Goal: Task Accomplishment & Management: Use online tool/utility

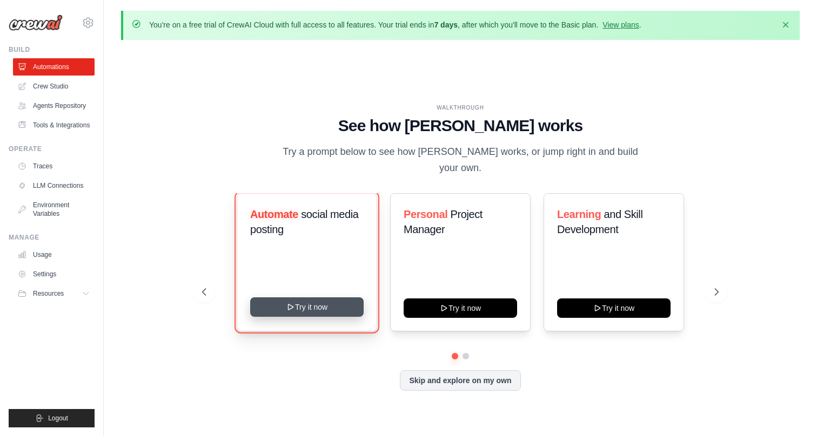
click at [320, 299] on button "Try it now" at bounding box center [306, 307] width 113 height 19
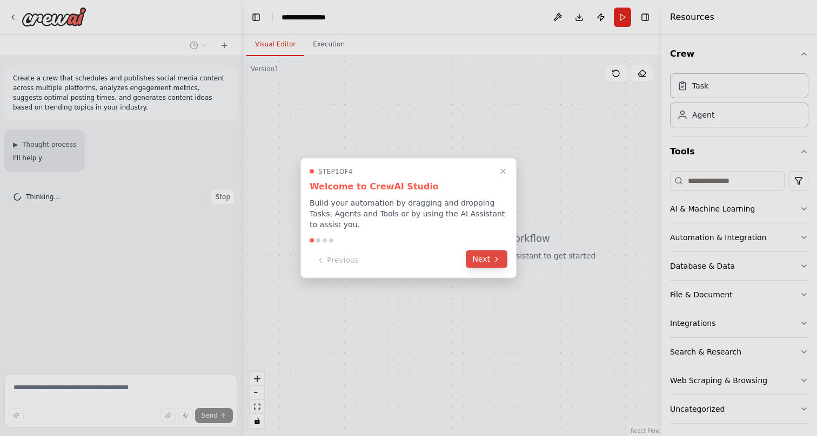
click at [487, 260] on button "Next" at bounding box center [487, 260] width 42 height 18
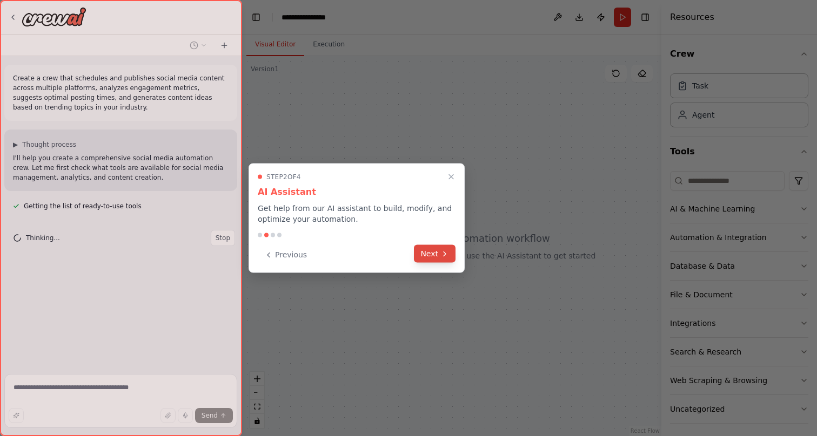
click at [435, 260] on button "Next" at bounding box center [435, 254] width 42 height 18
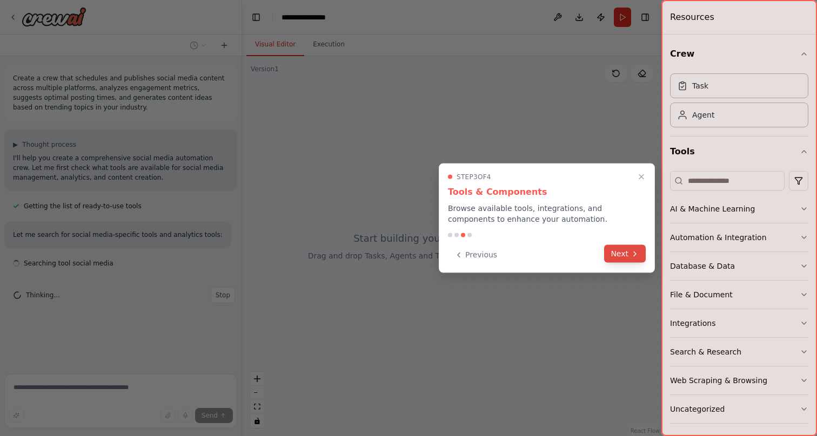
click at [616, 256] on button "Next" at bounding box center [625, 254] width 42 height 18
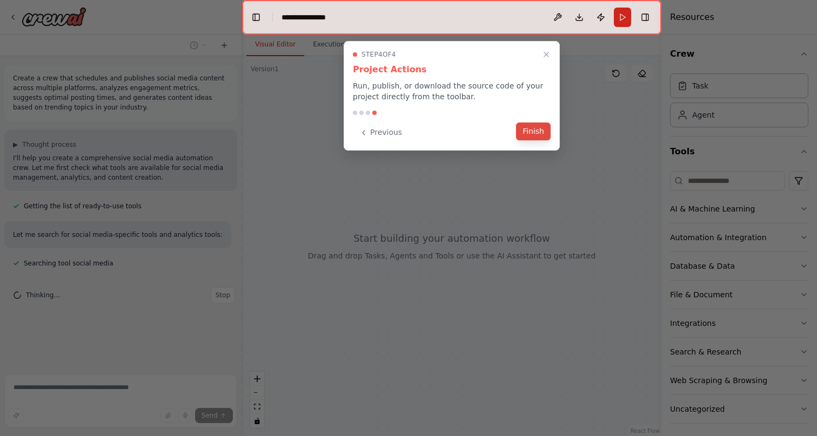
click at [536, 134] on button "Finish" at bounding box center [533, 132] width 35 height 18
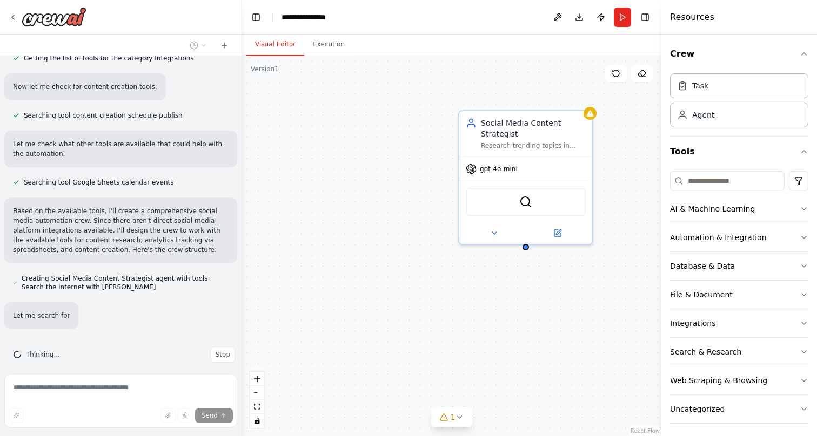
scroll to position [390, 0]
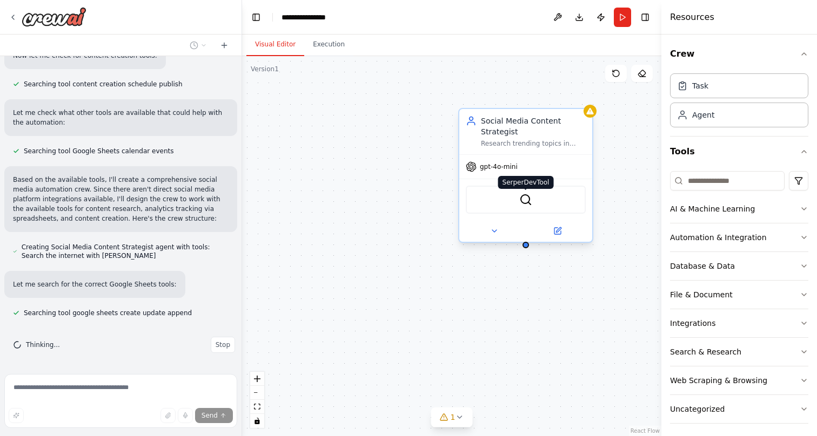
click at [530, 206] on img at bounding box center [525, 199] width 13 height 13
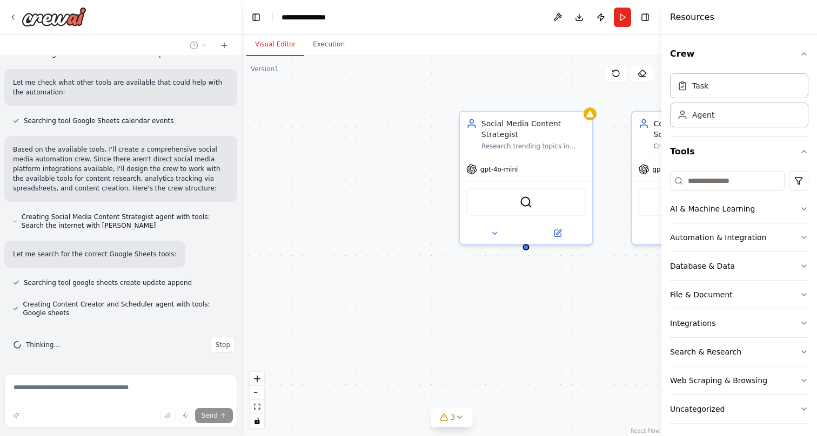
scroll to position [451, 0]
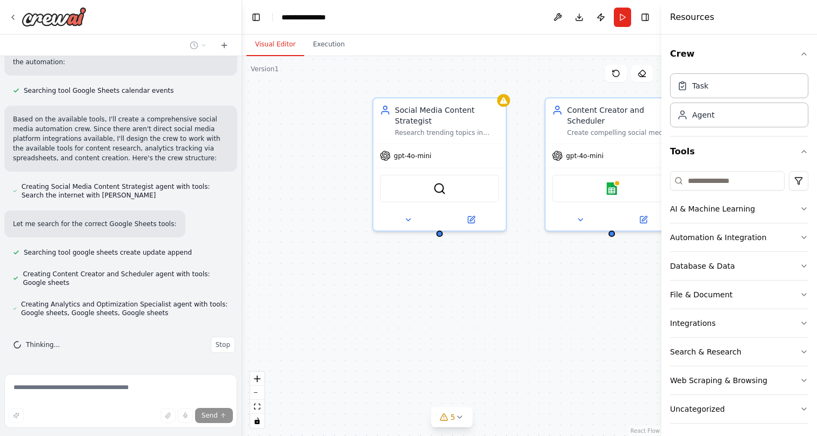
drag, startPoint x: 420, startPoint y: 338, endPoint x: 335, endPoint y: 325, distance: 86.3
click at [334, 324] on div "Social Media Content Strategist Research trending topics in {industry}, analyze…" at bounding box center [451, 246] width 419 height 380
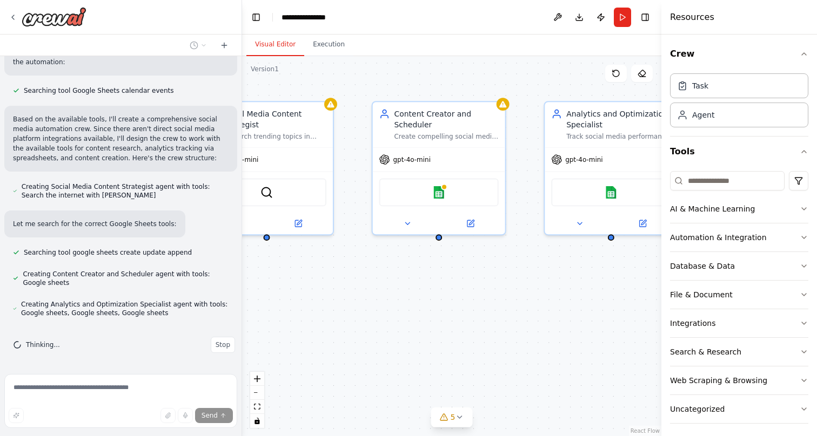
drag, startPoint x: 556, startPoint y: 335, endPoint x: 383, endPoint y: 339, distance: 173.4
click at [383, 339] on div "Social Media Content Strategist Research trending topics in {industry}, analyze…" at bounding box center [451, 246] width 419 height 380
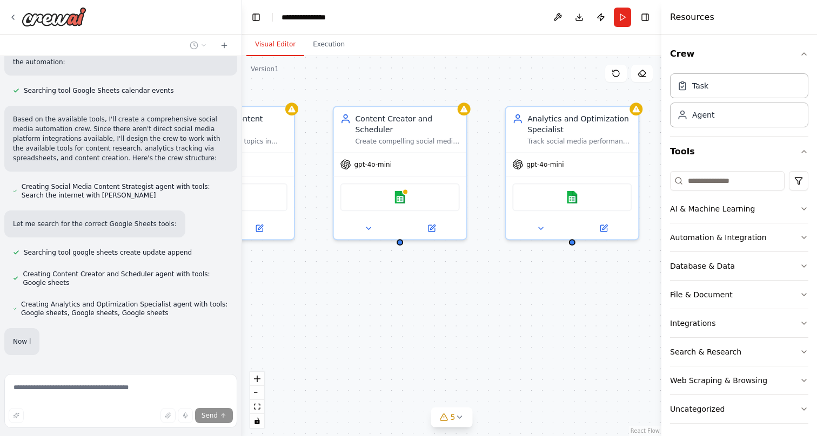
scroll to position [508, 0]
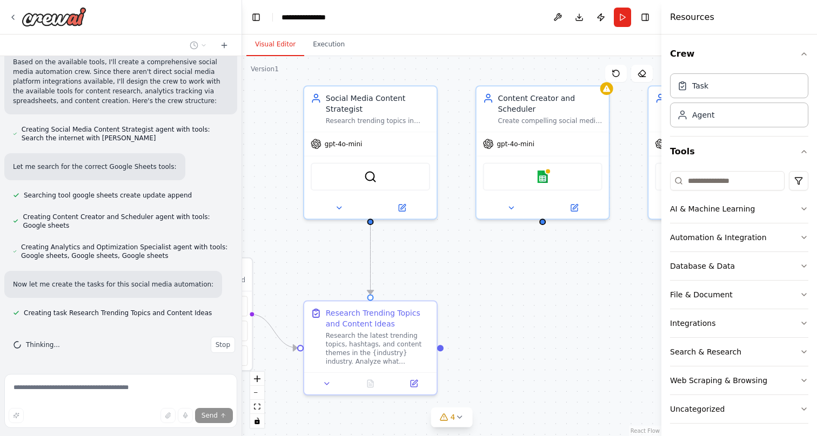
drag, startPoint x: 583, startPoint y: 328, endPoint x: 652, endPoint y: 306, distance: 72.1
click at [687, 312] on div "Create a crew that schedules and publishes social media content across multiple…" at bounding box center [408, 218] width 817 height 436
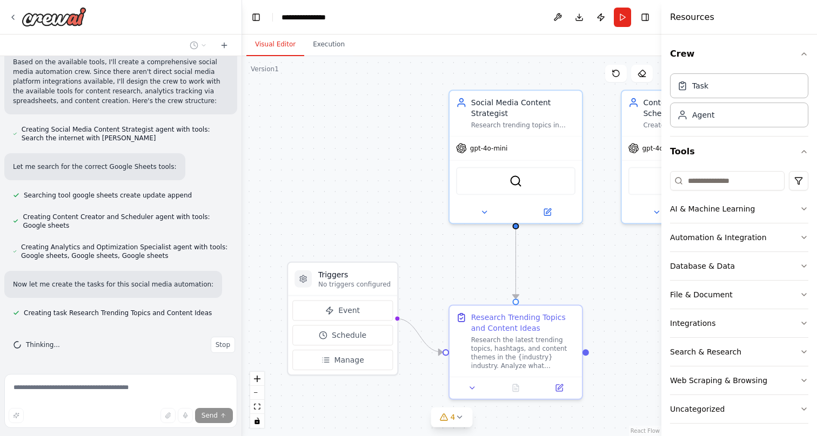
scroll to position [529, 0]
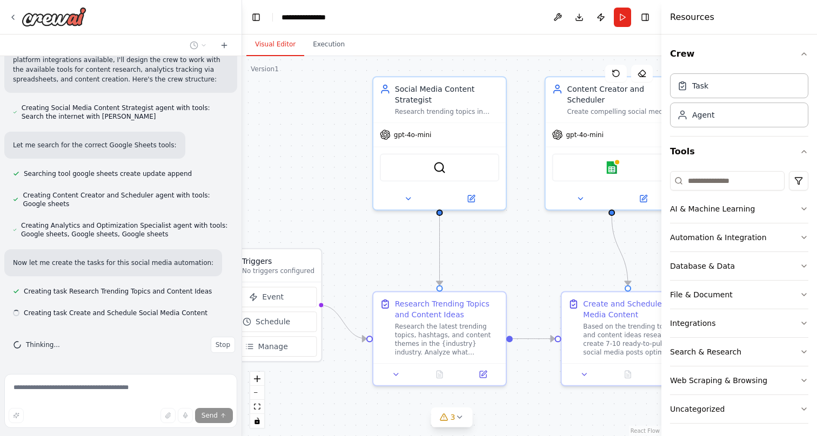
drag, startPoint x: 496, startPoint y: 261, endPoint x: 564, endPoint y: 252, distance: 69.2
click at [564, 252] on div ".deletable-edge-delete-btn { width: 20px; height: 20px; border: 0px solid #ffff…" at bounding box center [451, 246] width 419 height 380
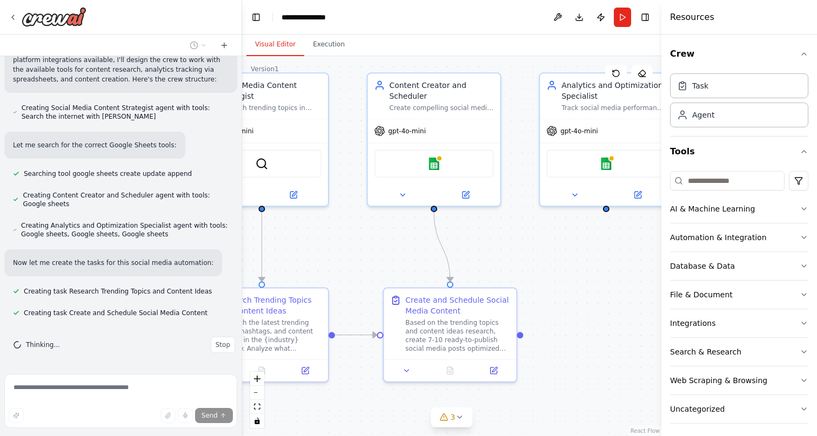
drag, startPoint x: 571, startPoint y: 253, endPoint x: 394, endPoint y: 249, distance: 177.2
click at [394, 249] on div ".deletable-edge-delete-btn { width: 20px; height: 20px; border: 0px solid #ffff…" at bounding box center [451, 246] width 419 height 380
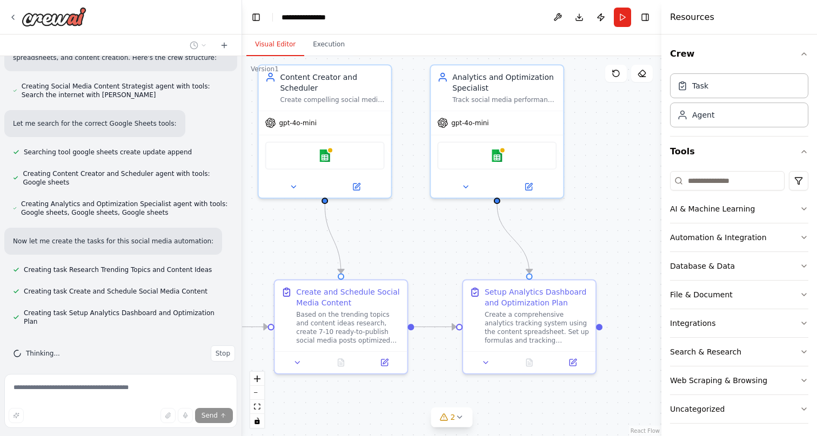
drag, startPoint x: 573, startPoint y: 261, endPoint x: 464, endPoint y: 253, distance: 109.4
click at [464, 253] on div ".deletable-edge-delete-btn { width: 20px; height: 20px; border: 0px solid #ffff…" at bounding box center [451, 246] width 419 height 380
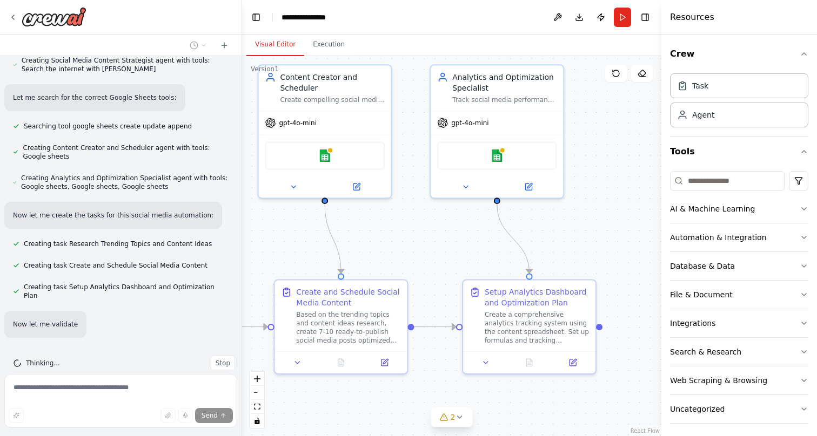
scroll to position [608, 0]
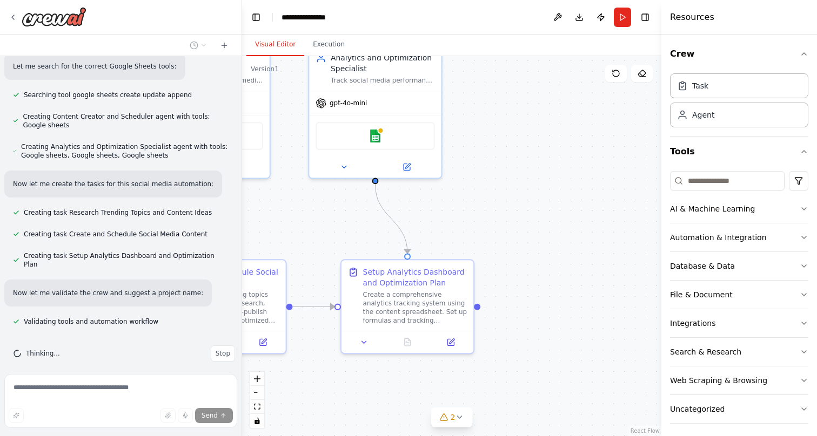
drag, startPoint x: 621, startPoint y: 251, endPoint x: 499, endPoint y: 231, distance: 123.7
click at [499, 231] on div ".deletable-edge-delete-btn { width: 20px; height: 20px; border: 0px solid #ffff…" at bounding box center [451, 246] width 419 height 380
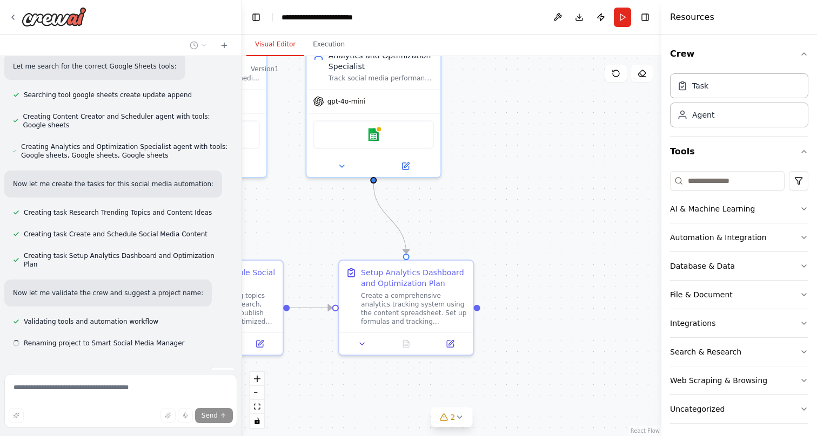
scroll to position [630, 0]
